Goal: Navigation & Orientation: Find specific page/section

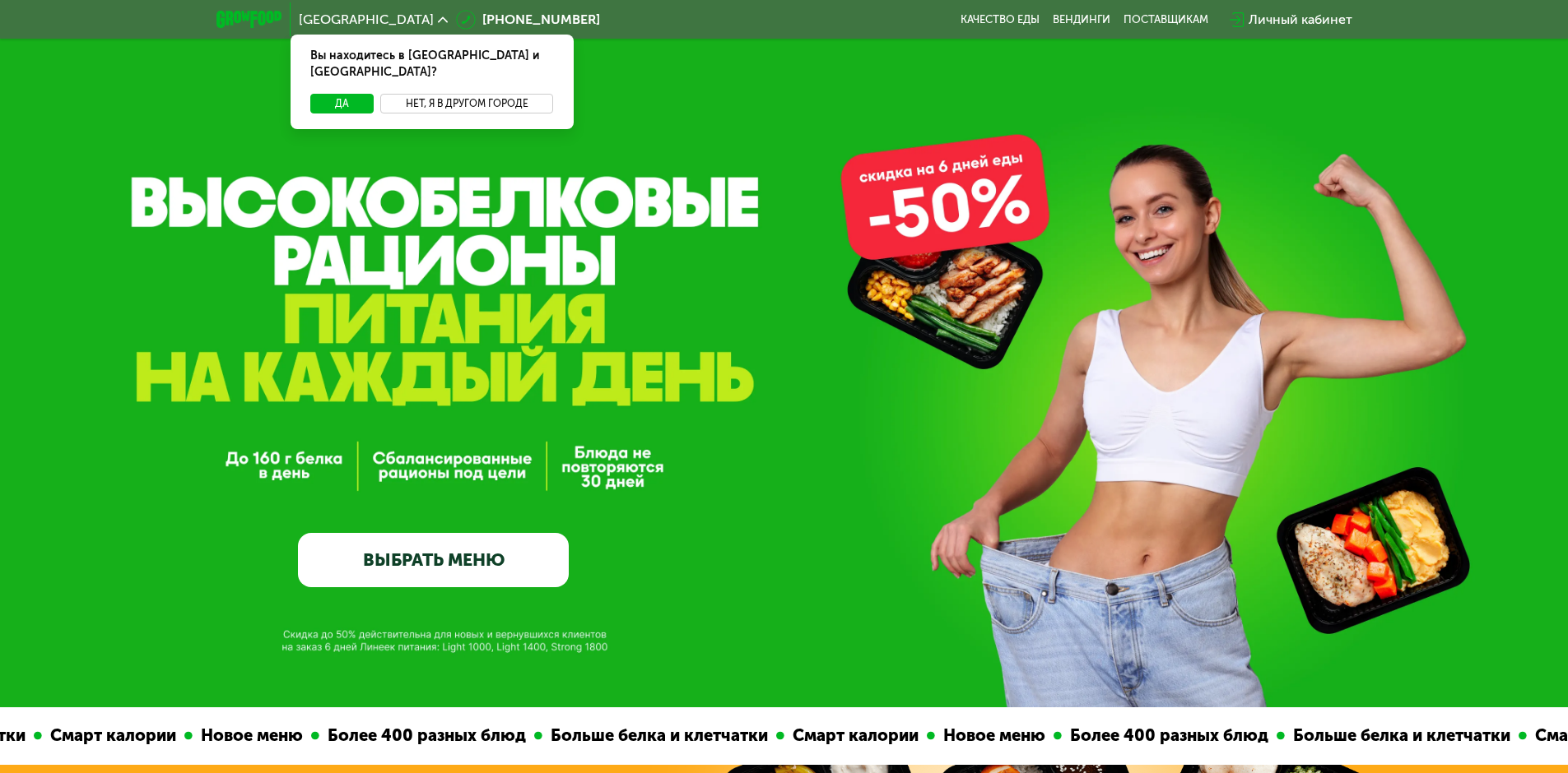
click at [453, 94] on button "Нет, я в другом городе" at bounding box center [468, 103] width 174 height 20
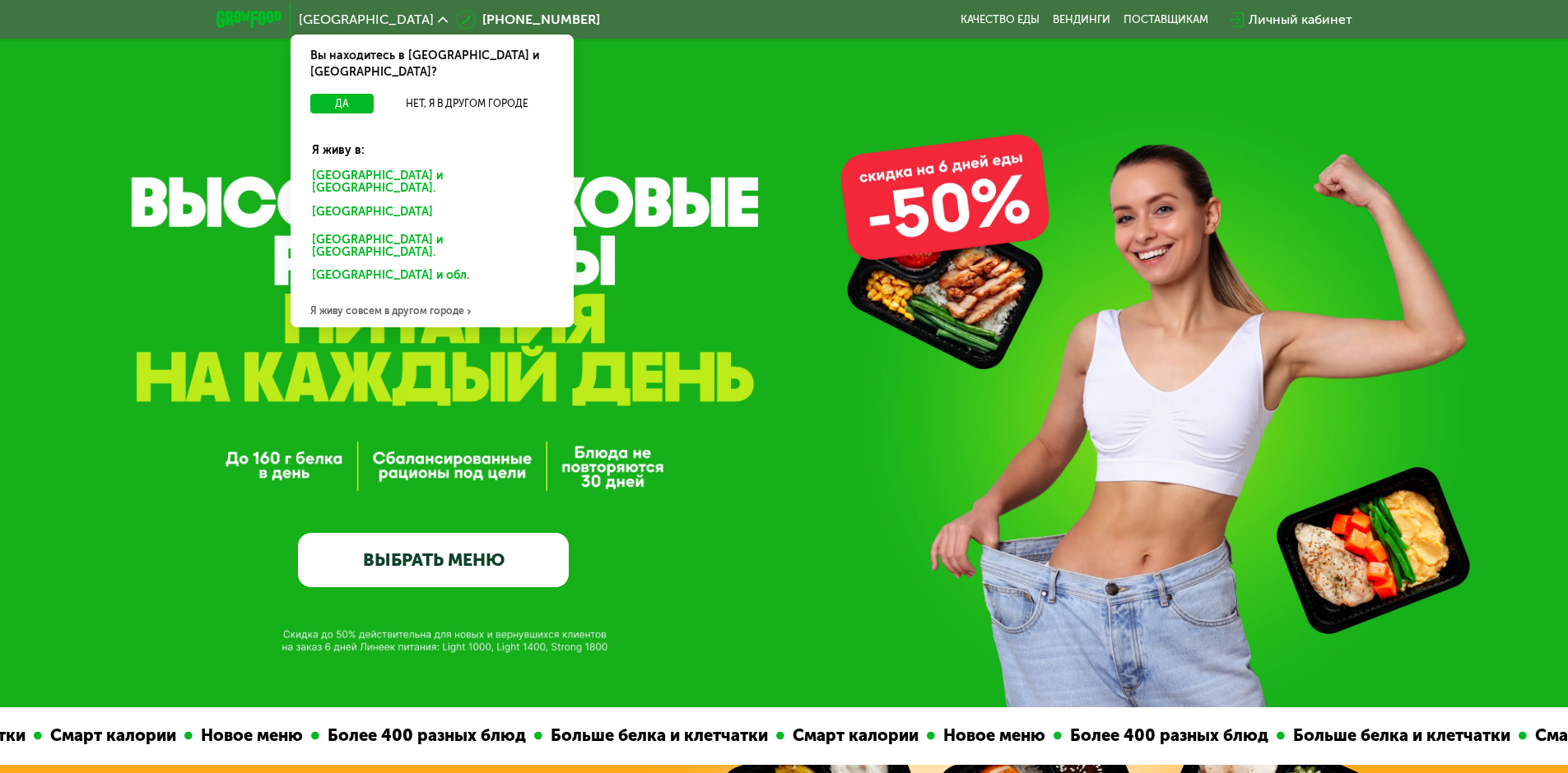
click at [429, 165] on div "Санкт-Петербурге и обл." at bounding box center [432, 182] width 263 height 34
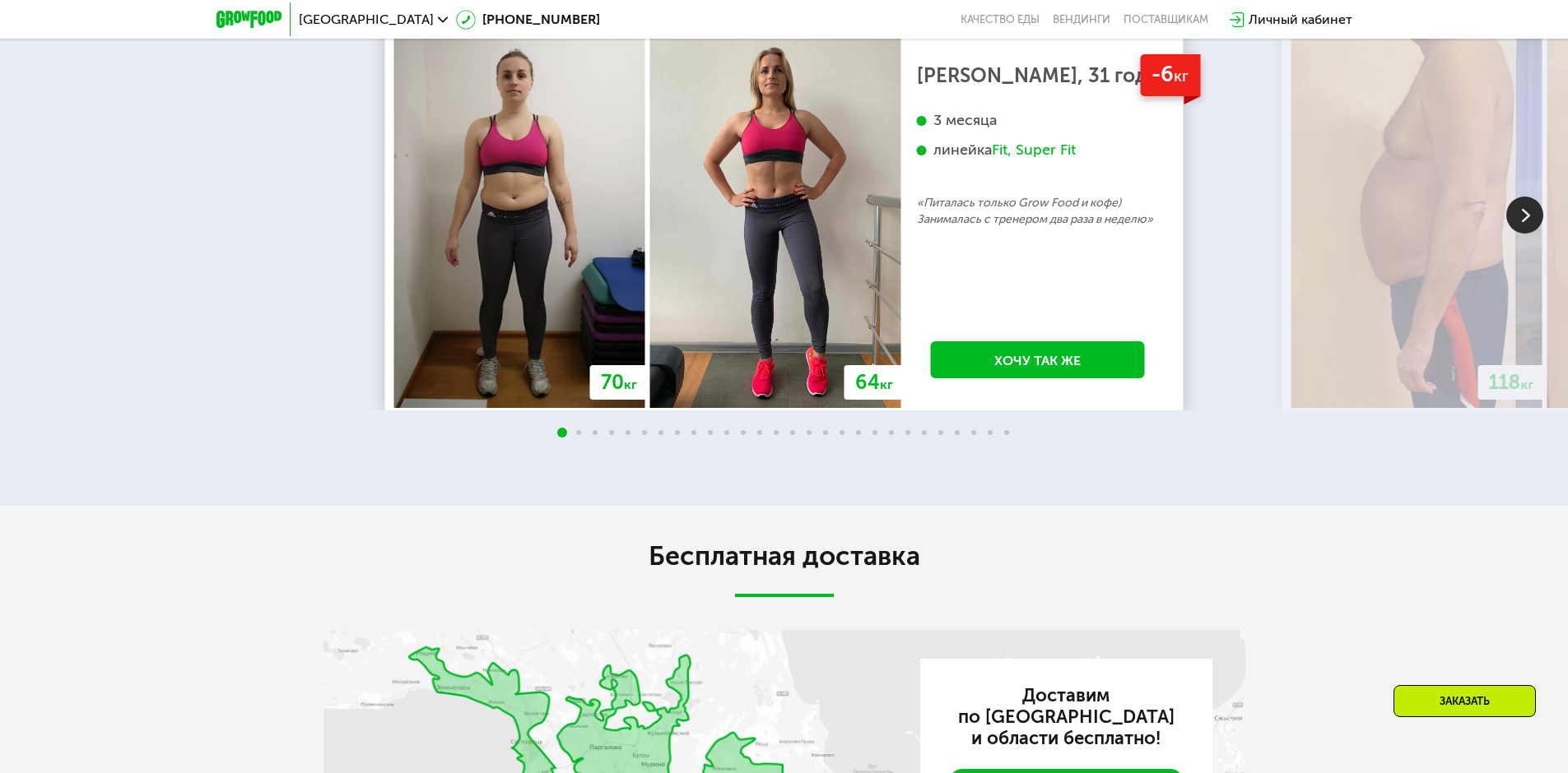
scroll to position [3538, 0]
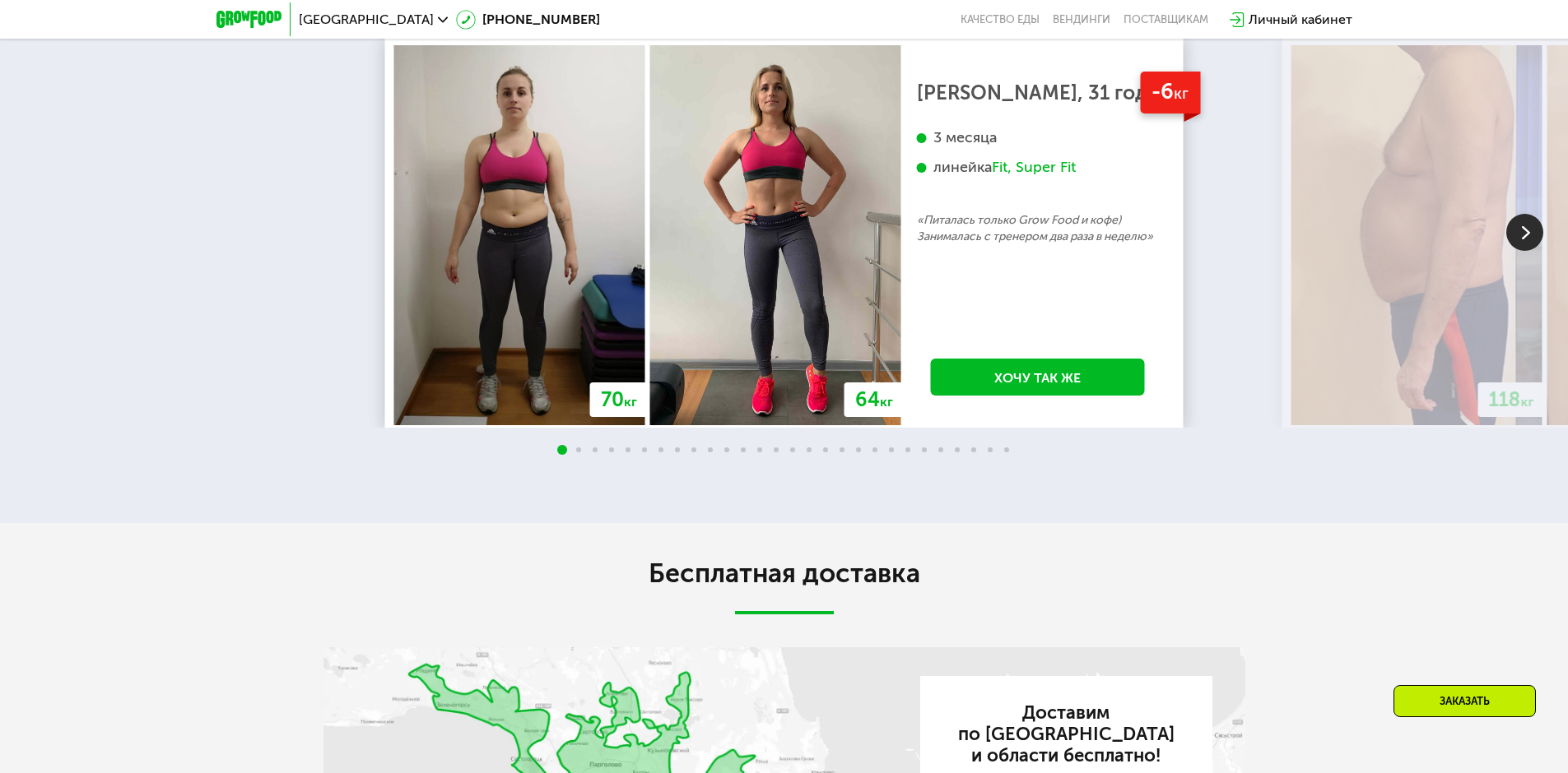
click at [1515, 251] on img at bounding box center [1524, 232] width 37 height 37
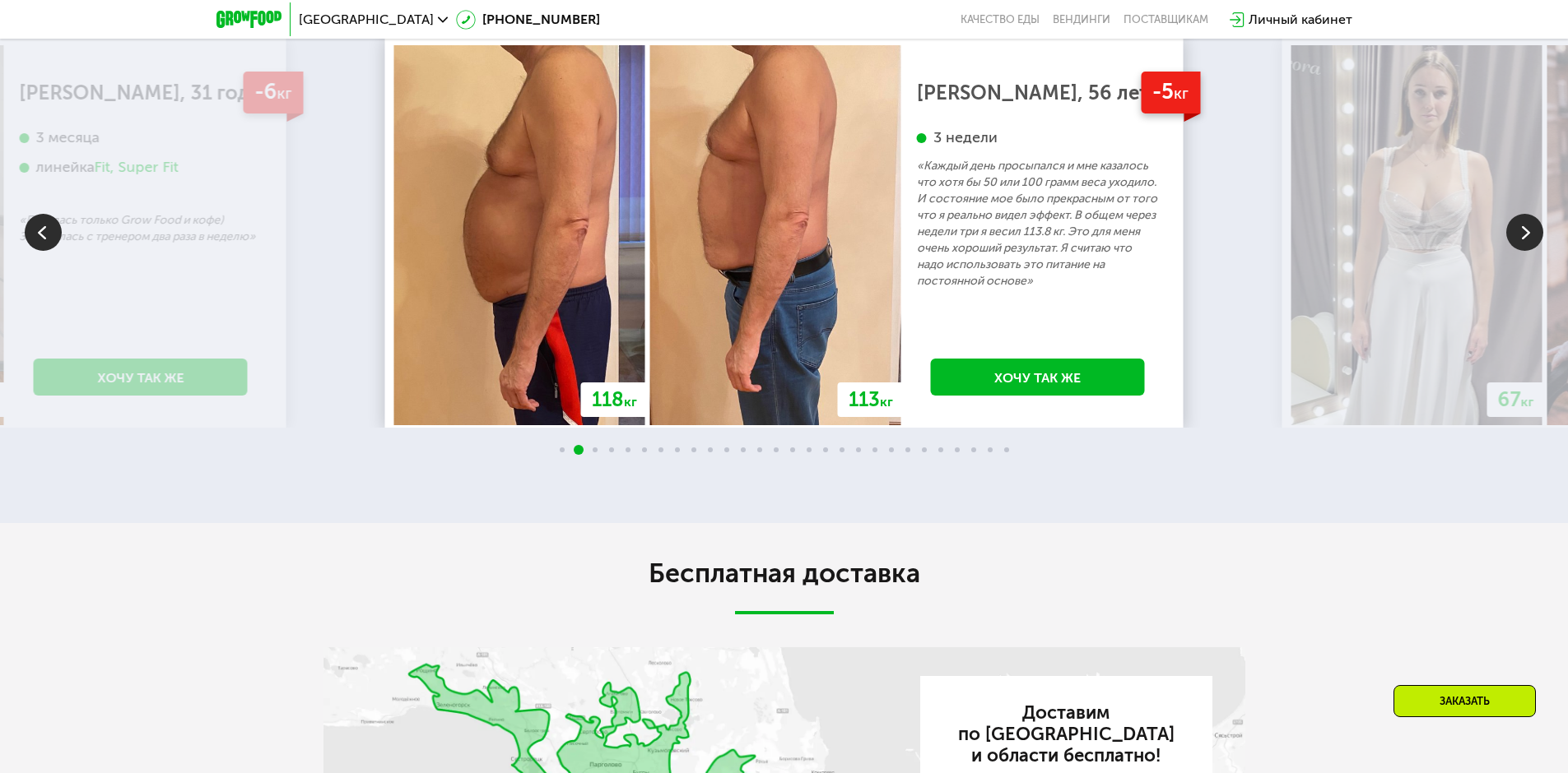
click at [1515, 251] on img at bounding box center [1524, 232] width 37 height 37
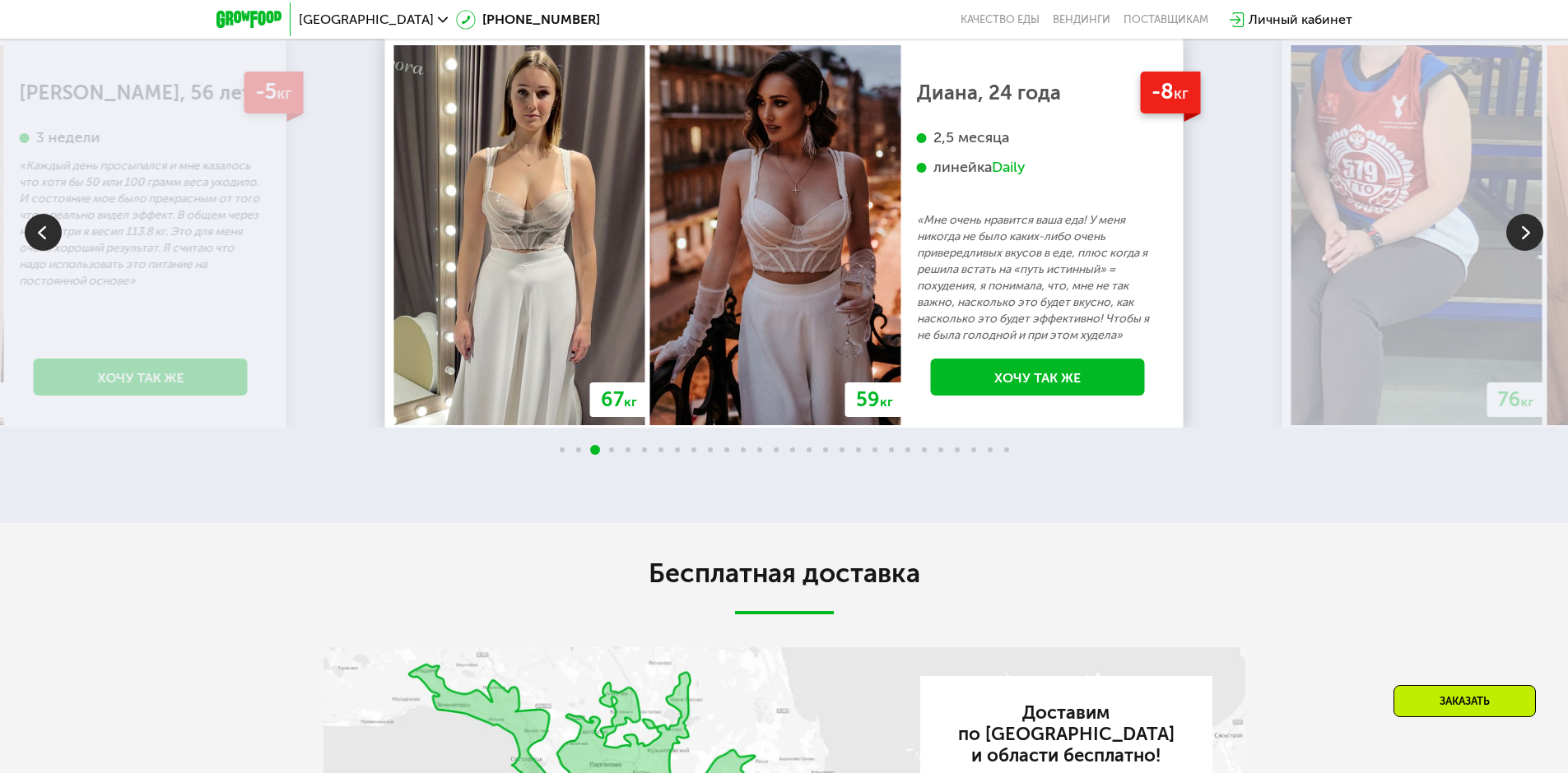
click at [1515, 251] on img at bounding box center [1524, 232] width 37 height 37
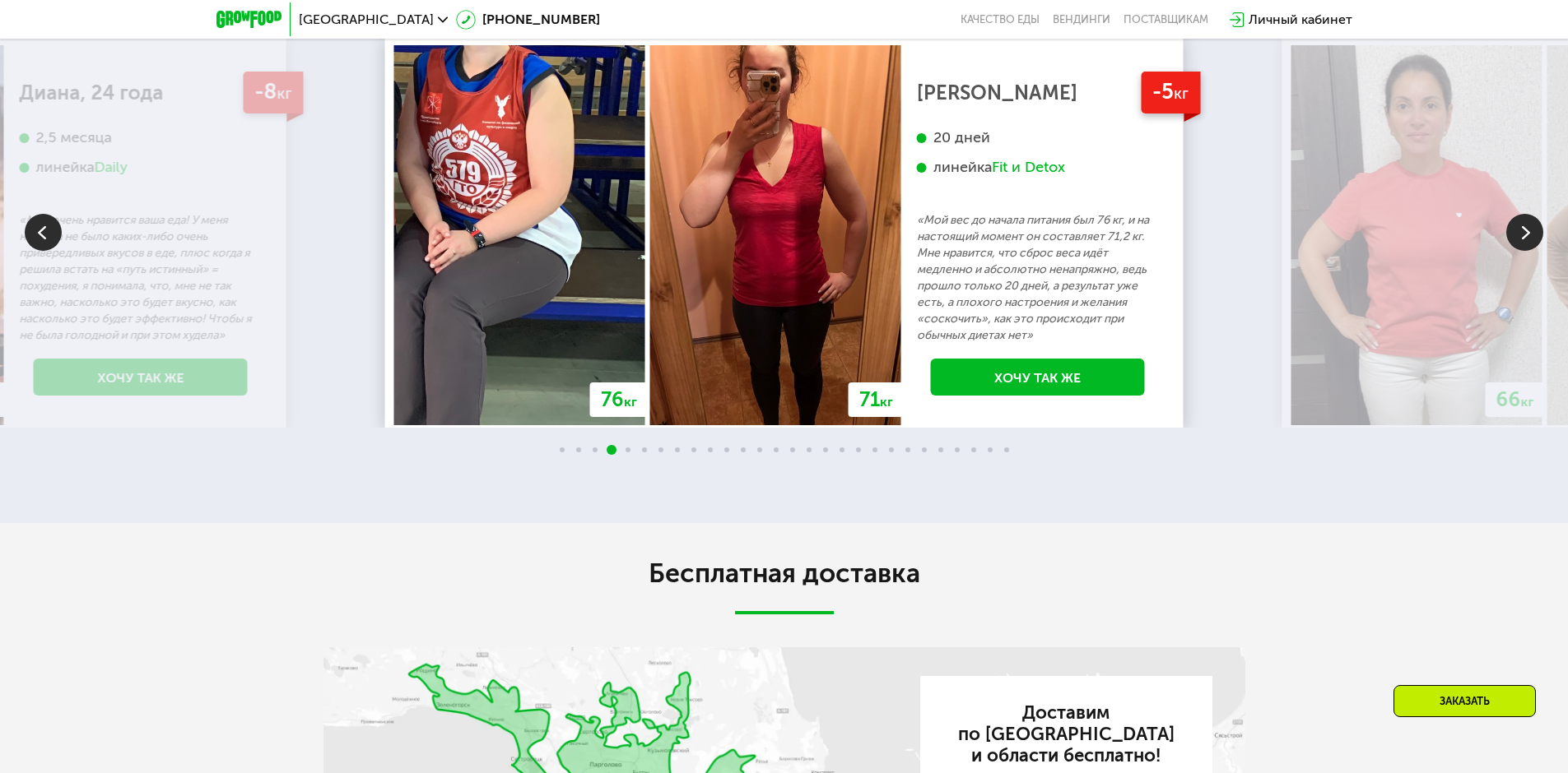
click at [1515, 251] on img at bounding box center [1524, 232] width 37 height 37
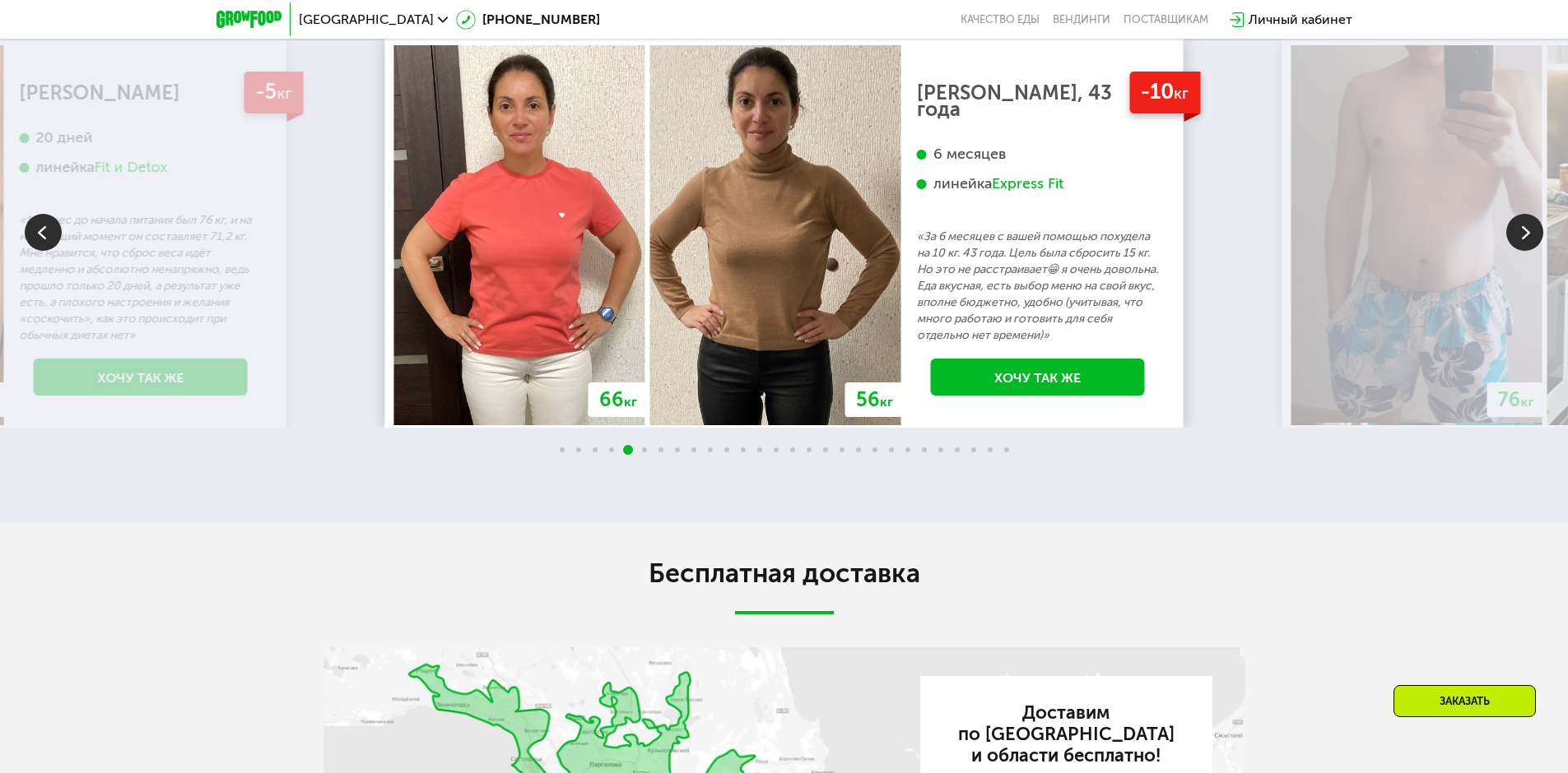
click at [1515, 251] on img at bounding box center [1524, 232] width 37 height 37
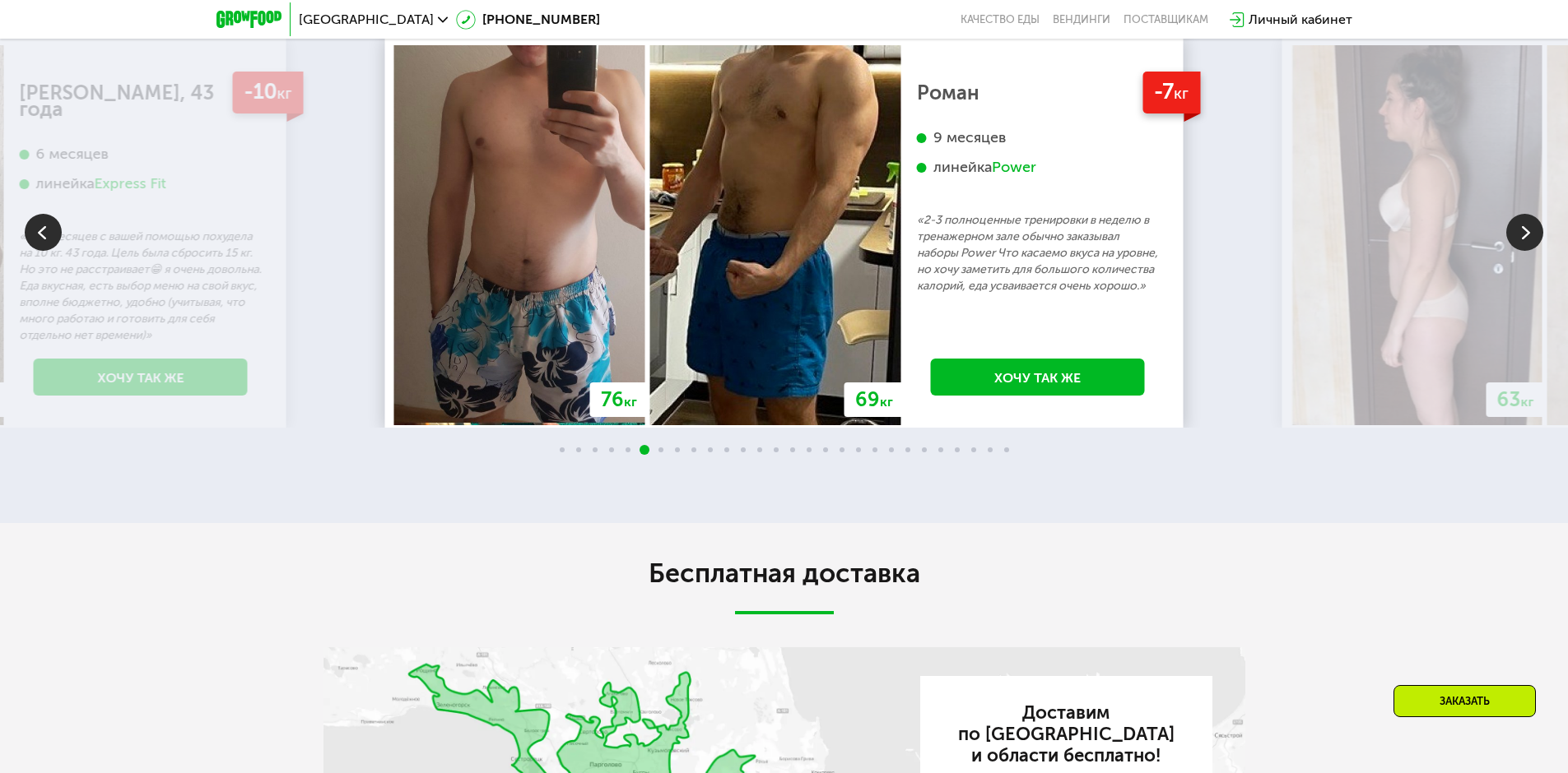
click at [1515, 251] on img at bounding box center [1524, 232] width 37 height 37
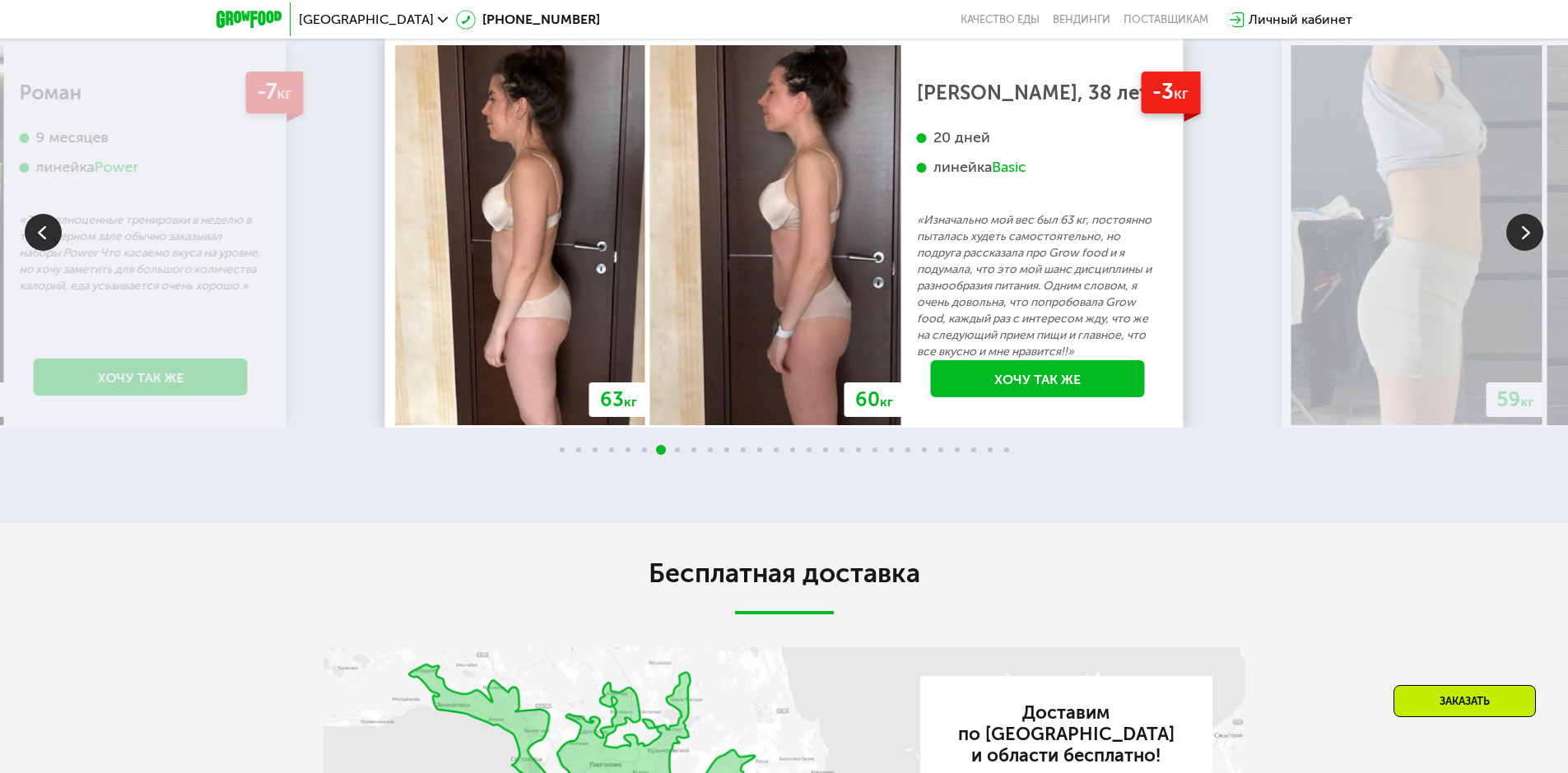
click at [1515, 251] on img at bounding box center [1524, 232] width 37 height 37
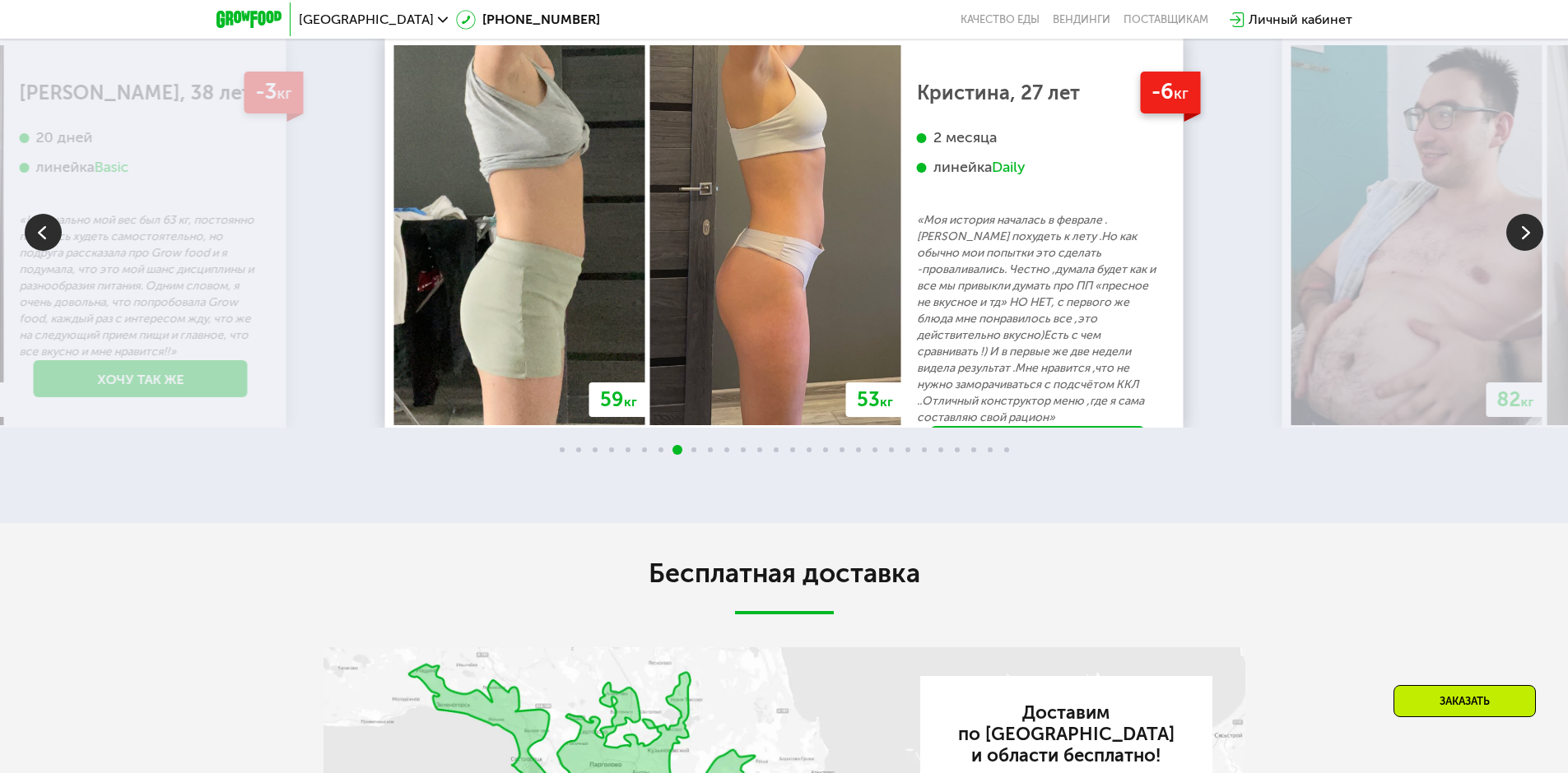
click at [1515, 251] on img at bounding box center [1524, 232] width 37 height 37
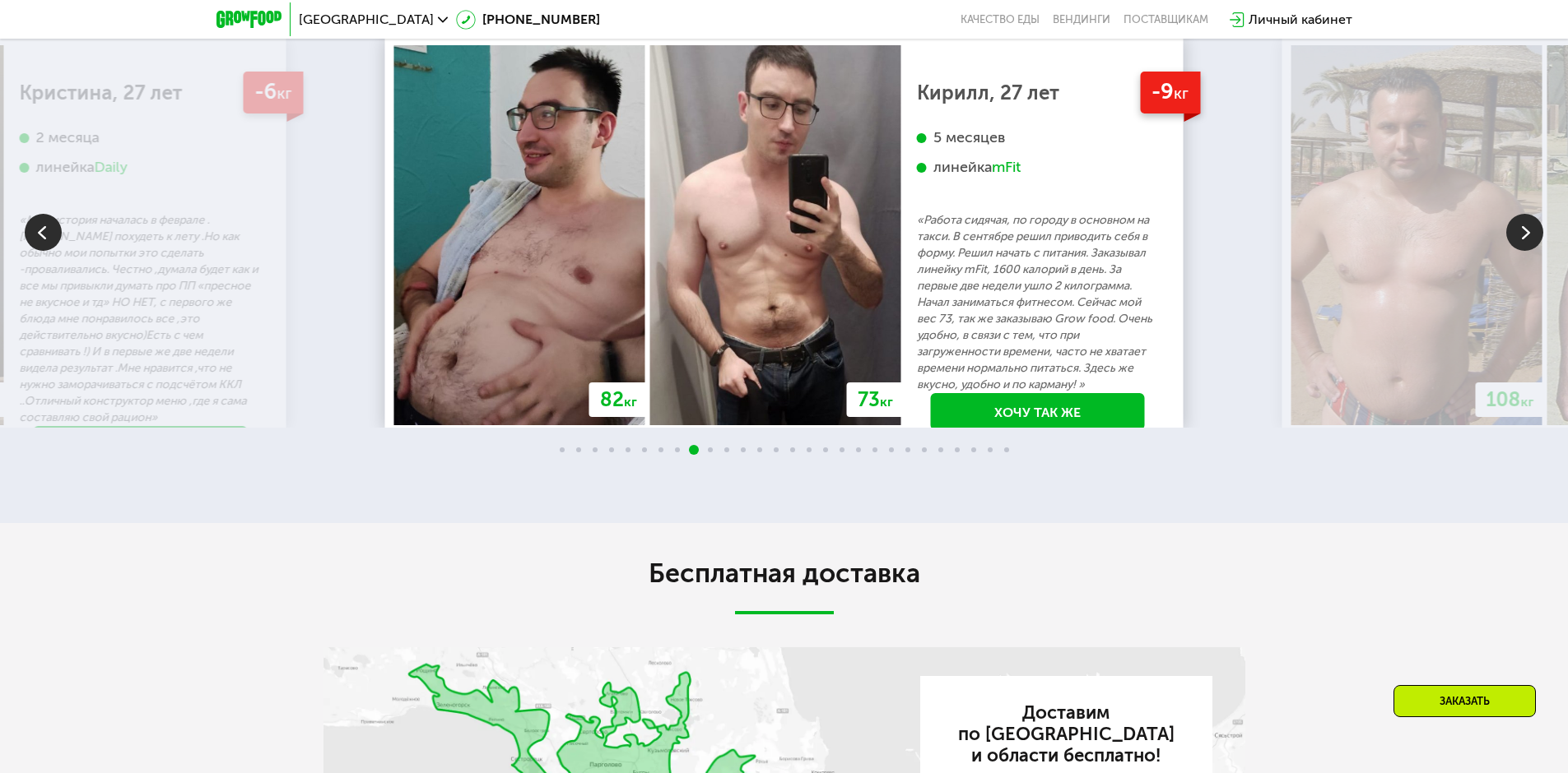
click at [1515, 251] on img at bounding box center [1524, 232] width 37 height 37
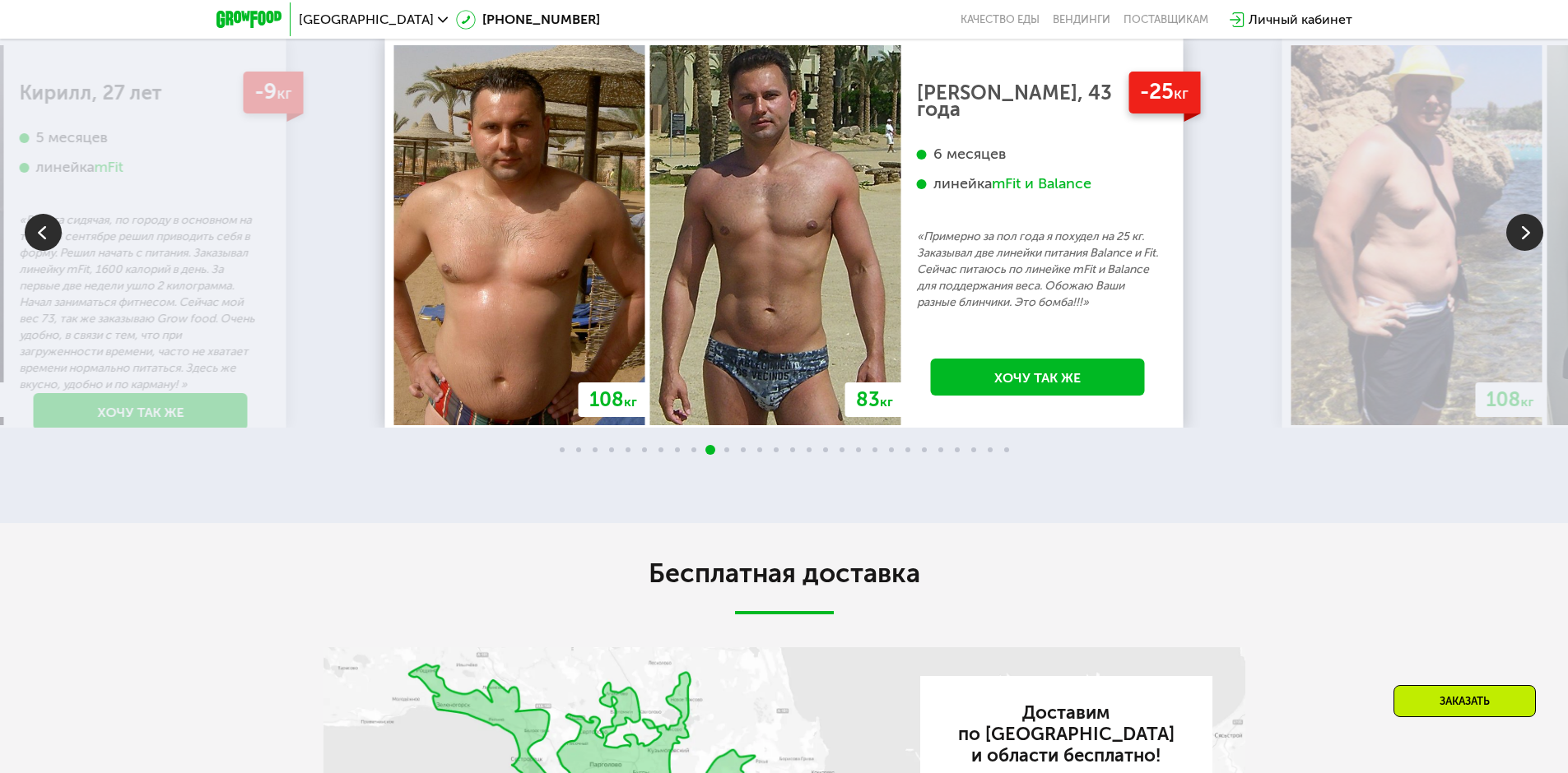
click at [1515, 251] on img at bounding box center [1524, 232] width 37 height 37
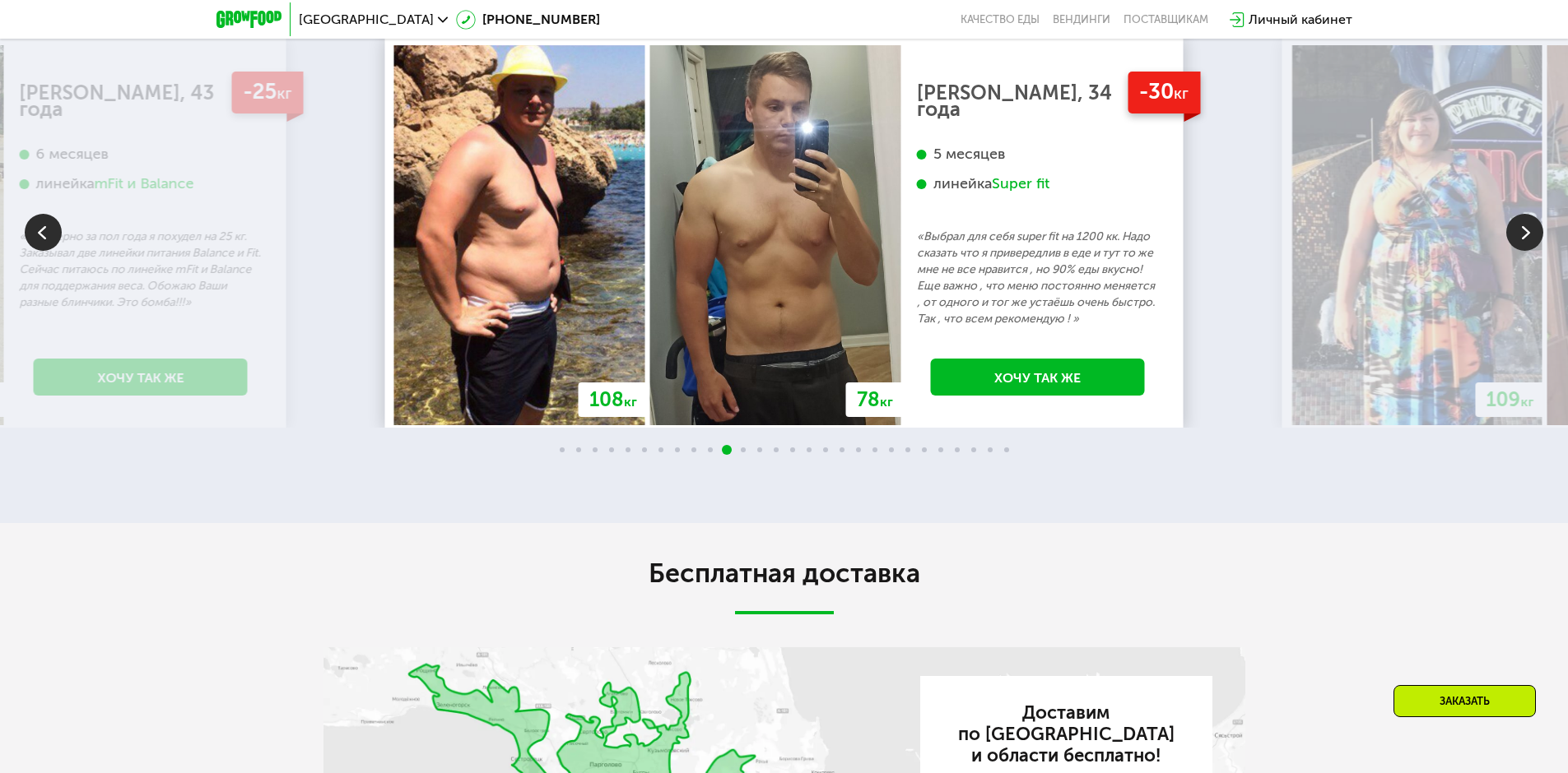
click at [1515, 251] on img at bounding box center [1524, 232] width 37 height 37
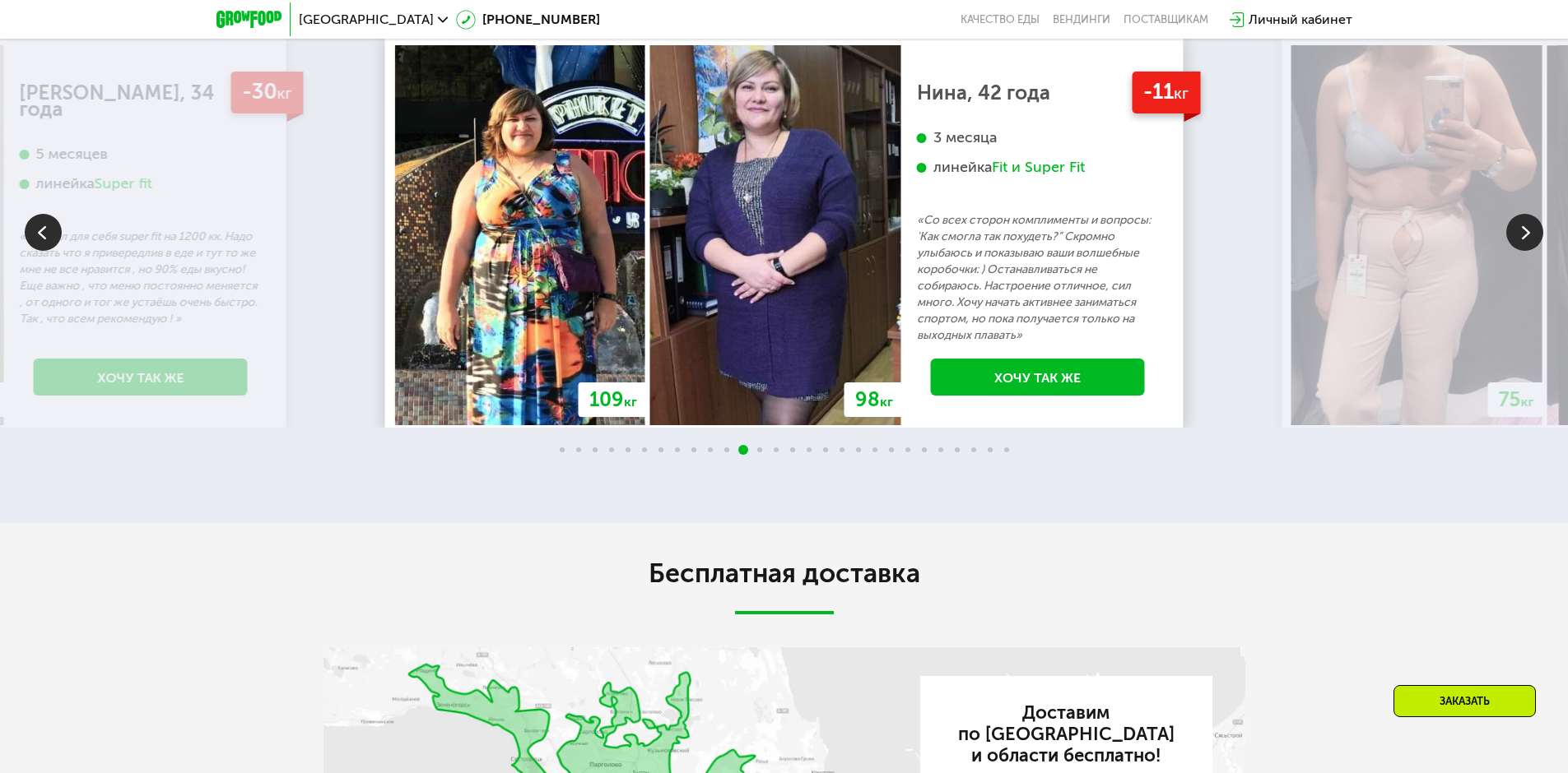
click at [1515, 251] on img at bounding box center [1524, 232] width 37 height 37
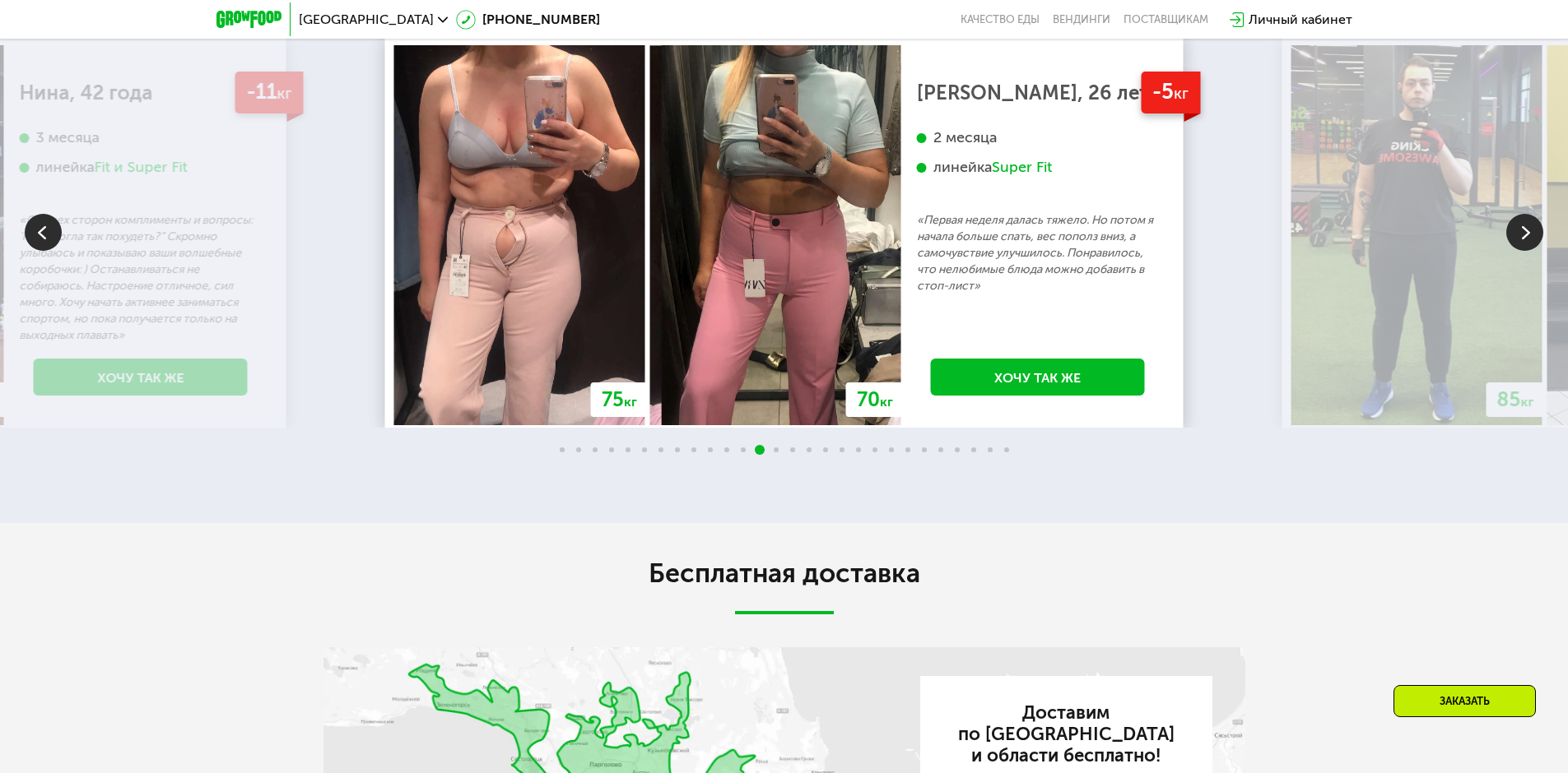
click at [1516, 251] on img at bounding box center [1524, 232] width 37 height 37
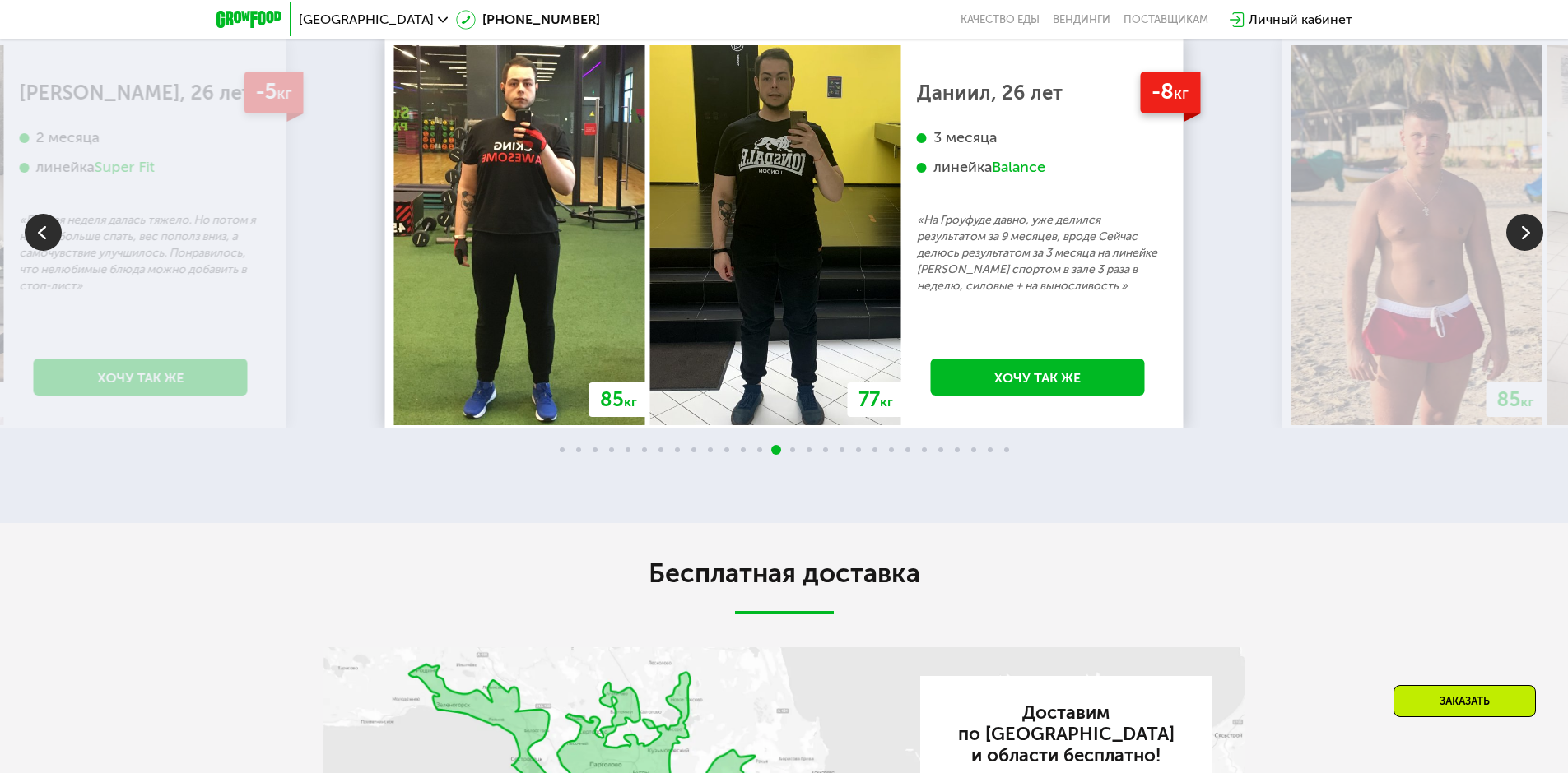
click at [1516, 251] on img at bounding box center [1524, 232] width 37 height 37
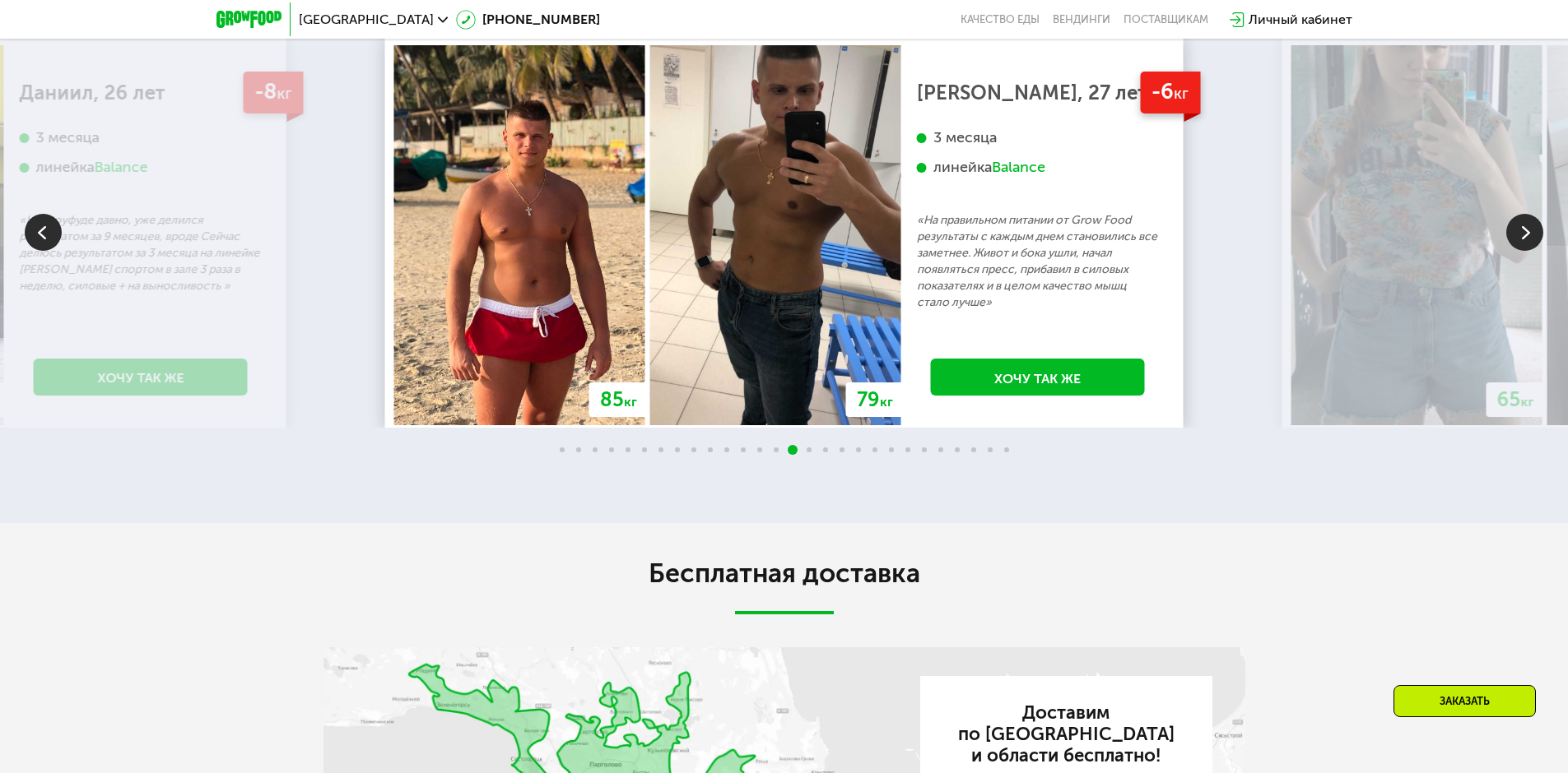
click at [1516, 251] on img at bounding box center [1524, 232] width 37 height 37
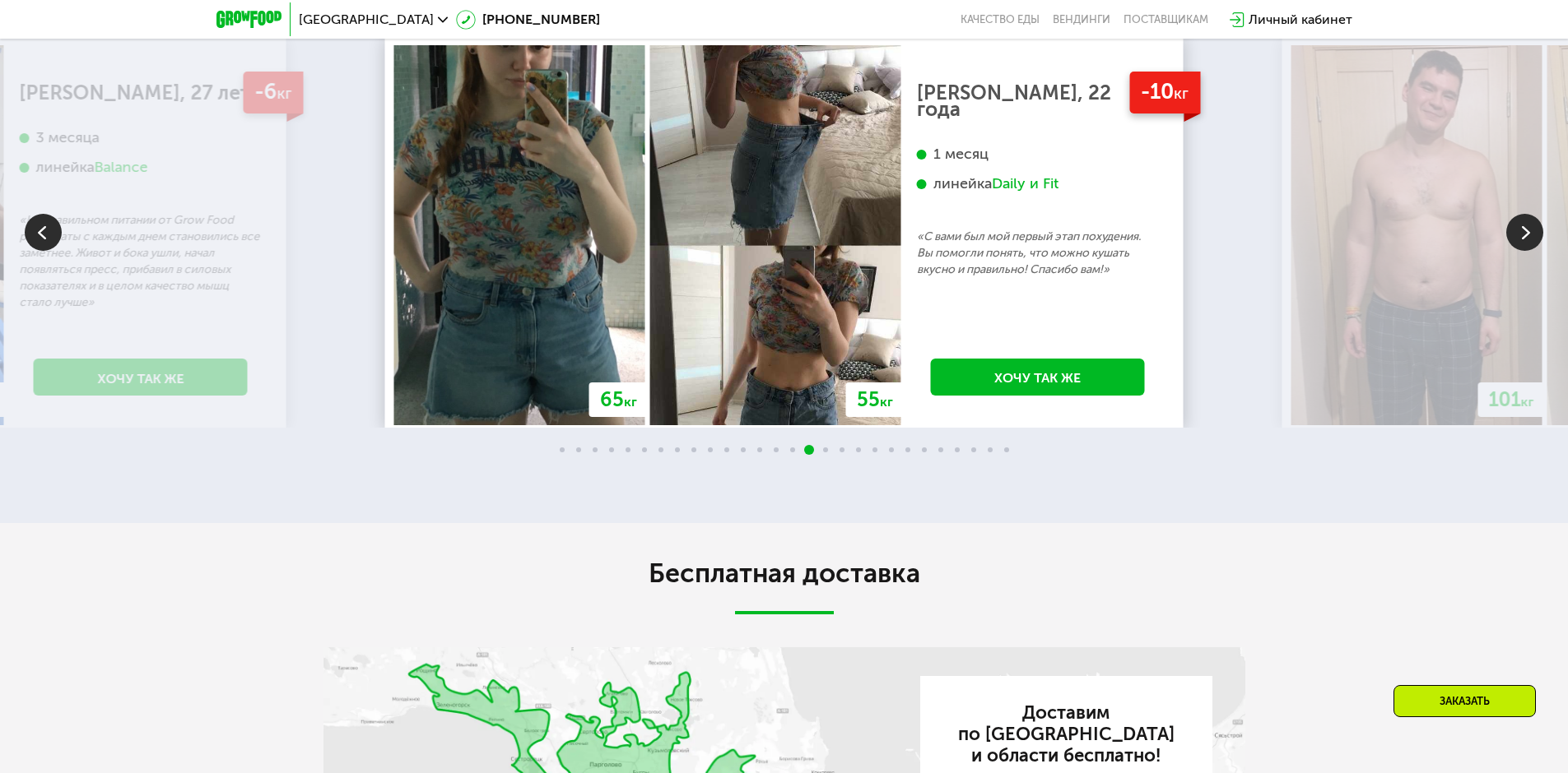
click at [1516, 251] on img at bounding box center [1524, 232] width 37 height 37
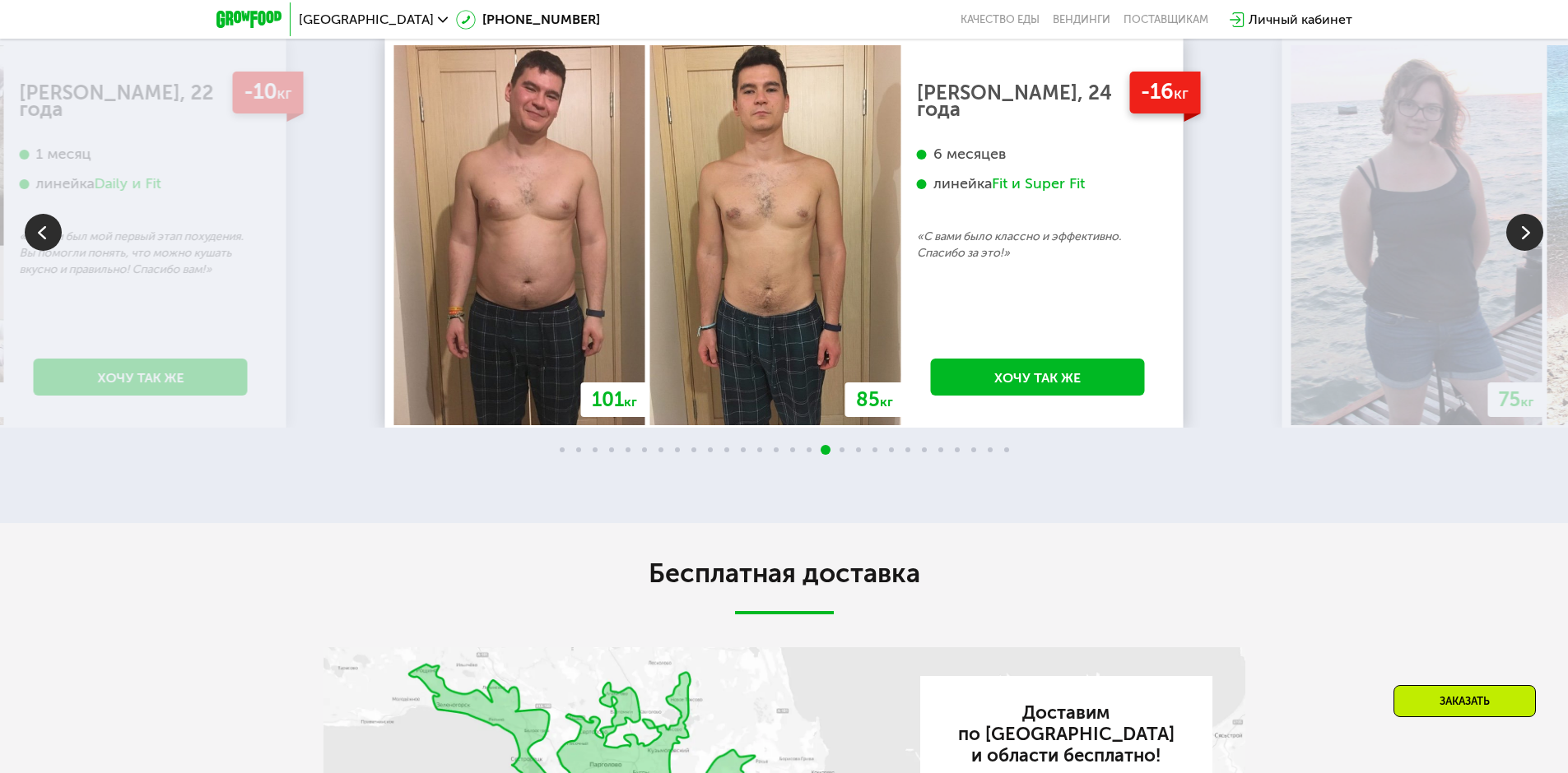
click at [1516, 251] on img at bounding box center [1524, 232] width 37 height 37
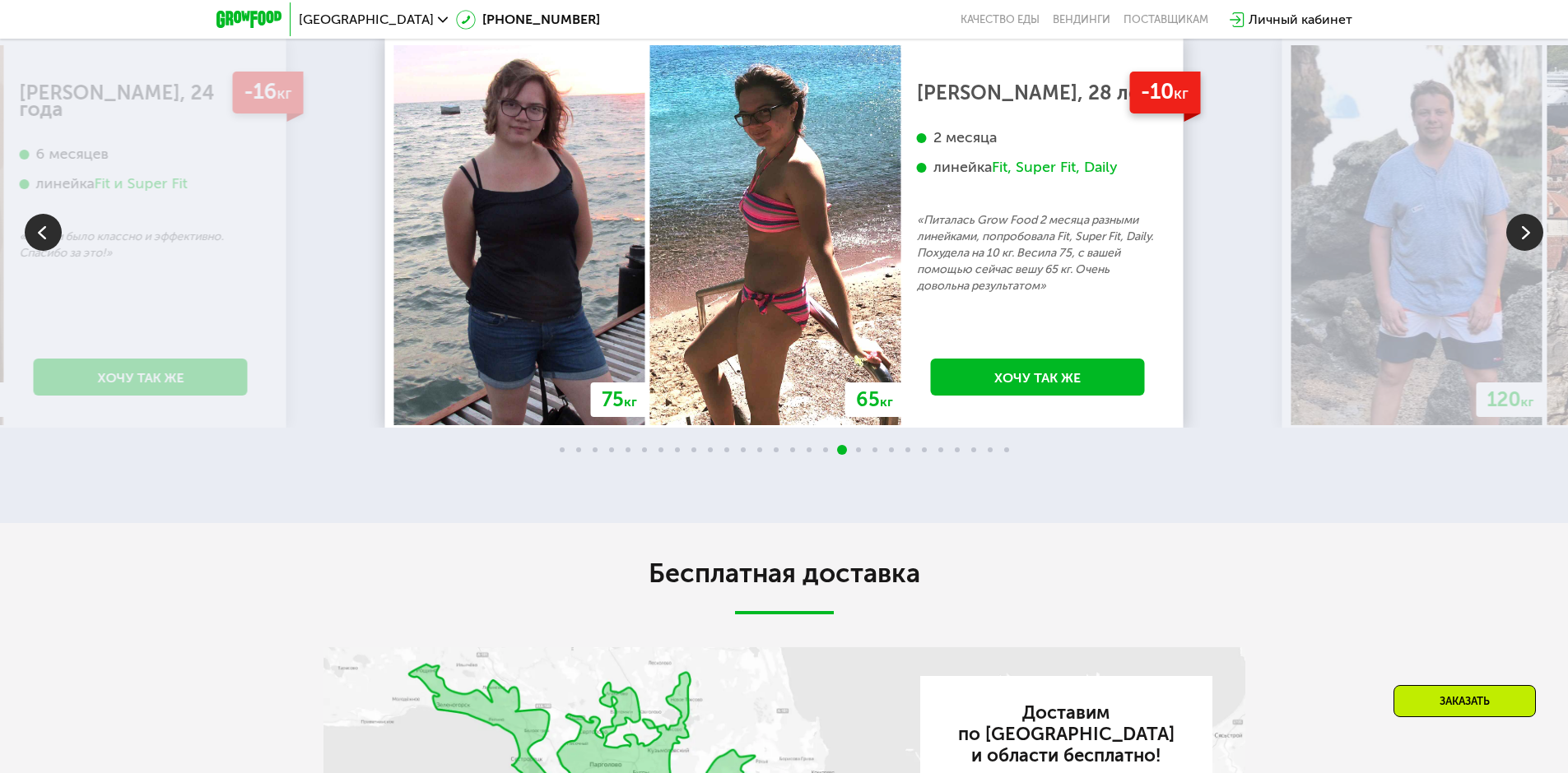
click at [1516, 251] on img at bounding box center [1524, 232] width 37 height 37
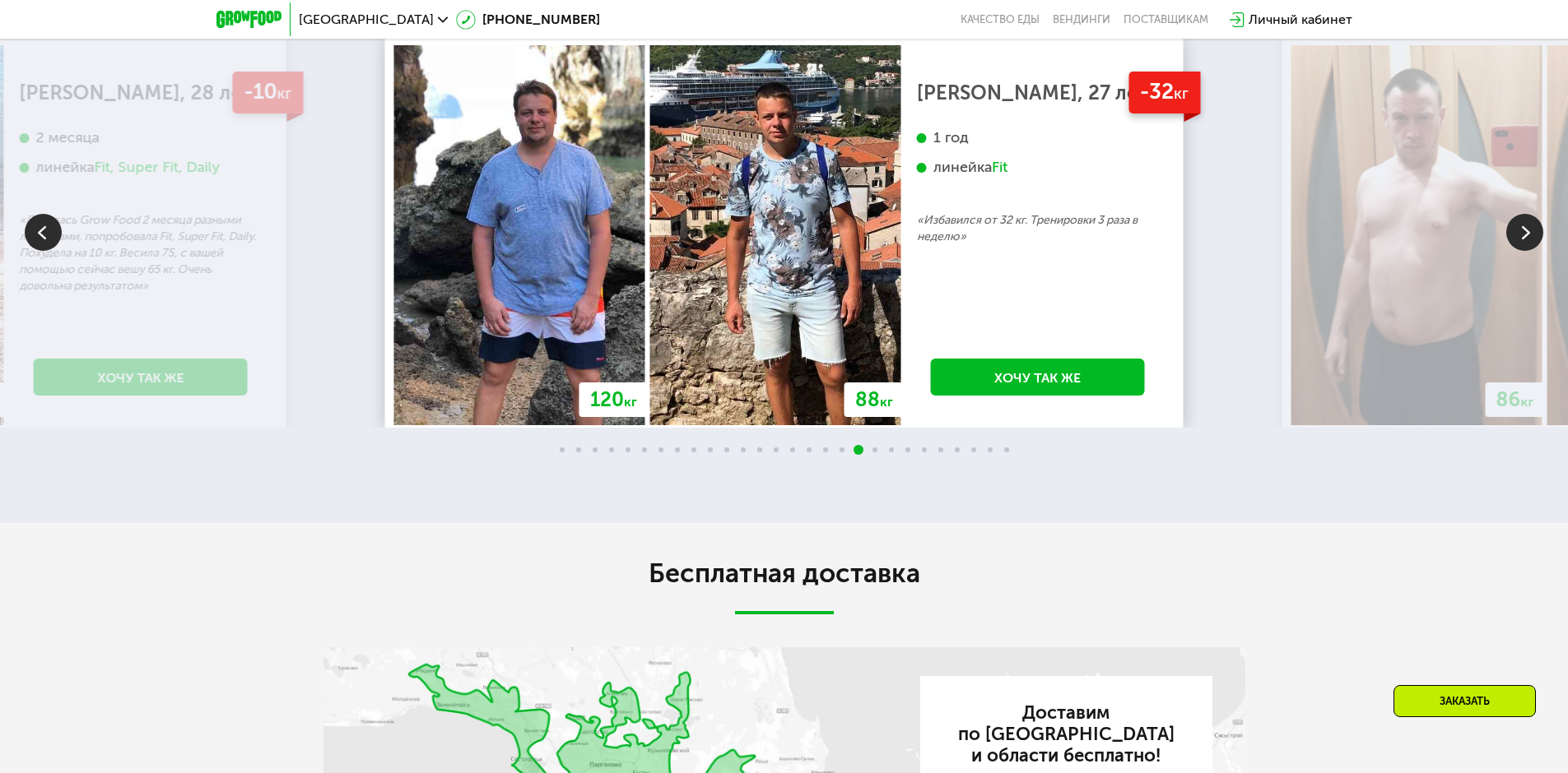
click at [1516, 251] on img at bounding box center [1524, 232] width 37 height 37
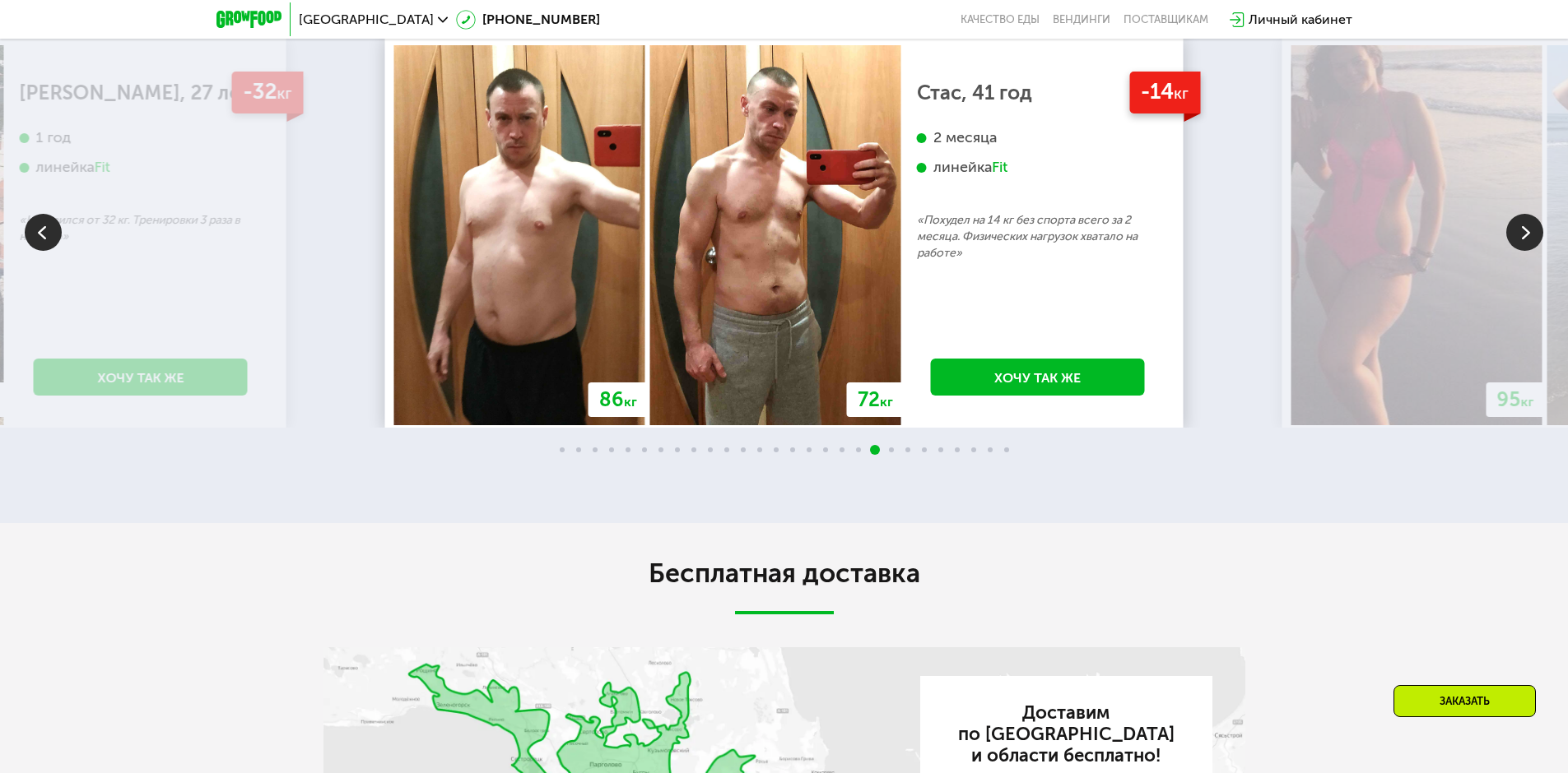
click at [1516, 251] on img at bounding box center [1524, 232] width 37 height 37
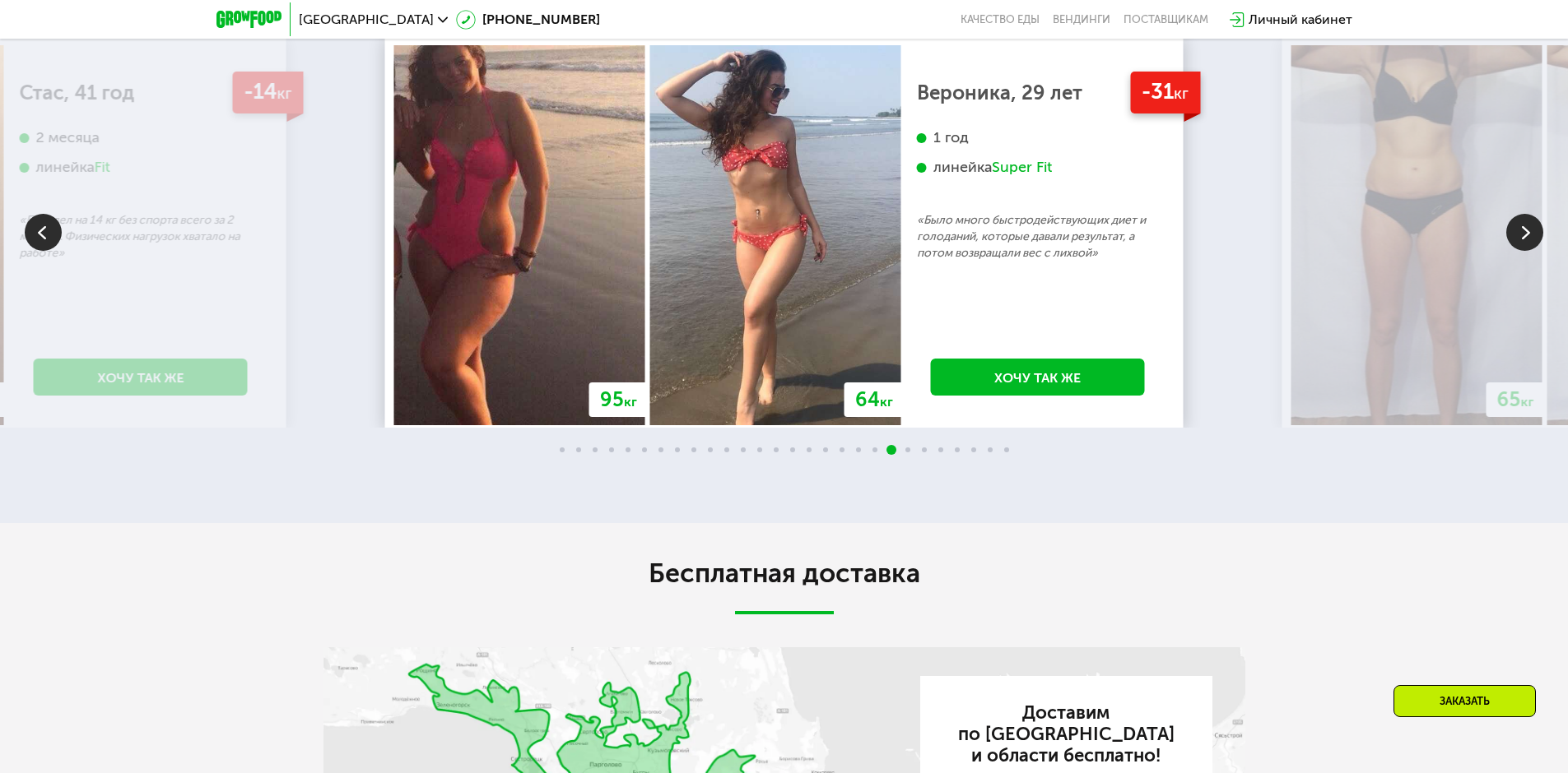
click at [1516, 251] on img at bounding box center [1524, 232] width 37 height 37
